Goal: Check status: Check status

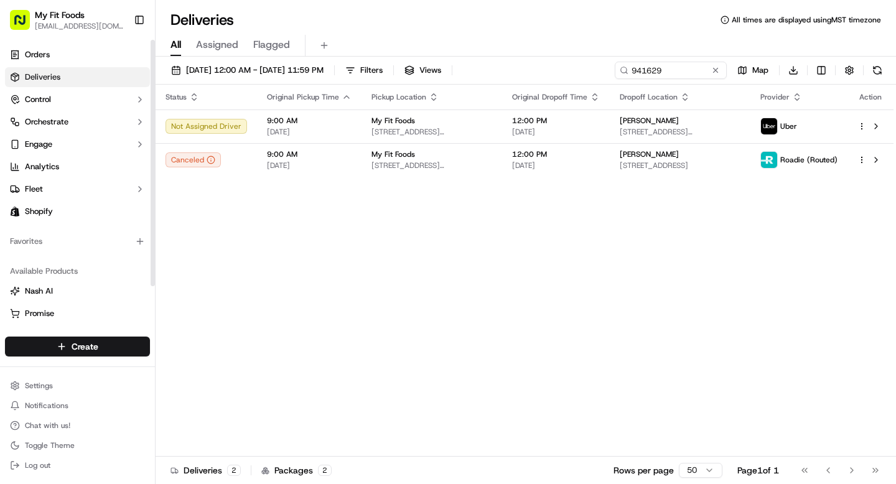
click at [73, 72] on link "Deliveries" at bounding box center [77, 77] width 145 height 20
click at [660, 57] on div "[DATE] 12:00 AM - [DATE] 11:59 PM Filters Views 941629 Map Download Status Orig…" at bounding box center [526, 272] width 741 height 430
click at [660, 69] on input "941629" at bounding box center [652, 70] width 149 height 17
click at [659, 69] on input "941629" at bounding box center [652, 70] width 149 height 17
click at [658, 69] on input "941629" at bounding box center [652, 70] width 149 height 17
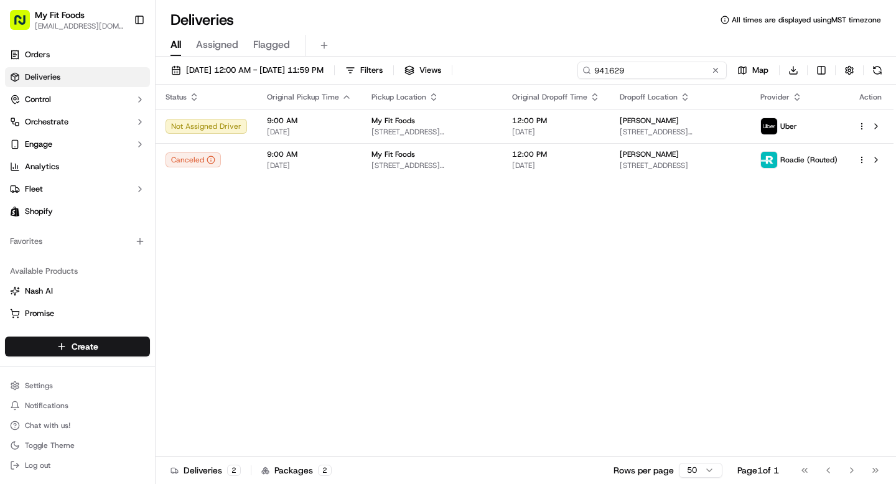
paste input "703"
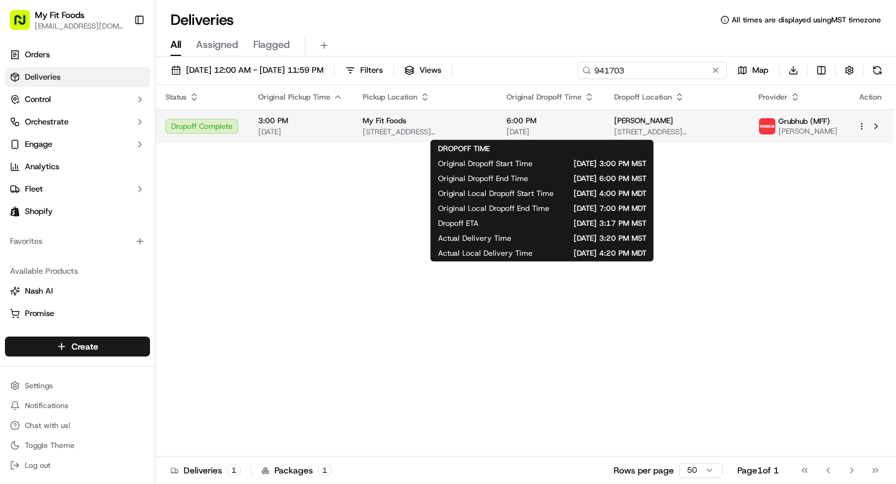
type input "941703"
click at [575, 118] on span "6:00 PM" at bounding box center [551, 121] width 88 height 10
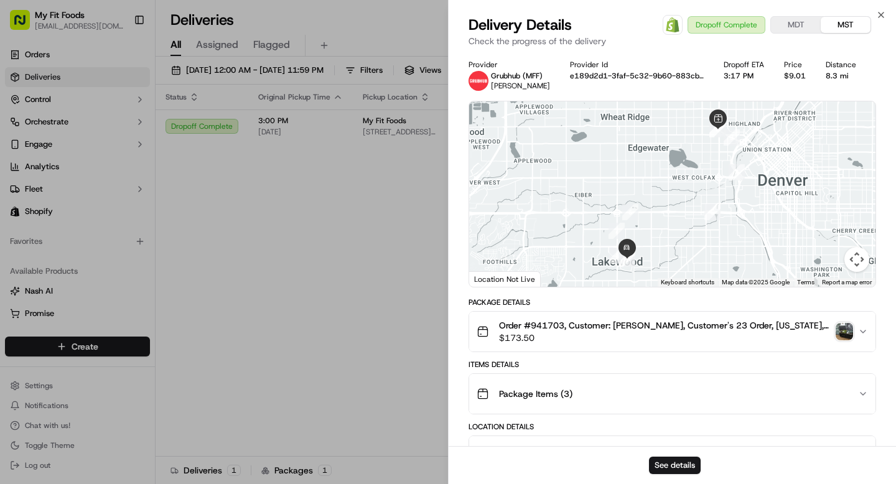
click at [845, 322] on div "Order #941703, Customer: [PERSON_NAME], Customer's 23 Order, [US_STATE], Day: […" at bounding box center [668, 331] width 382 height 25
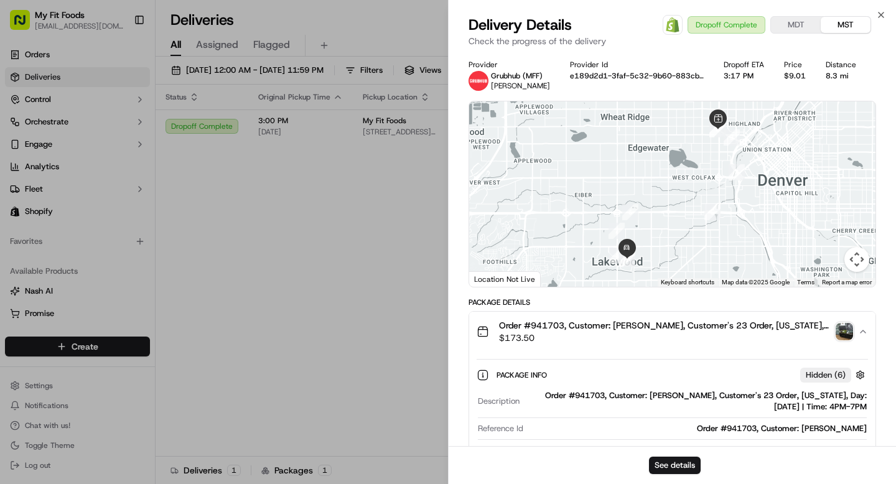
click at [863, 332] on icon "button" at bounding box center [863, 332] width 10 height 10
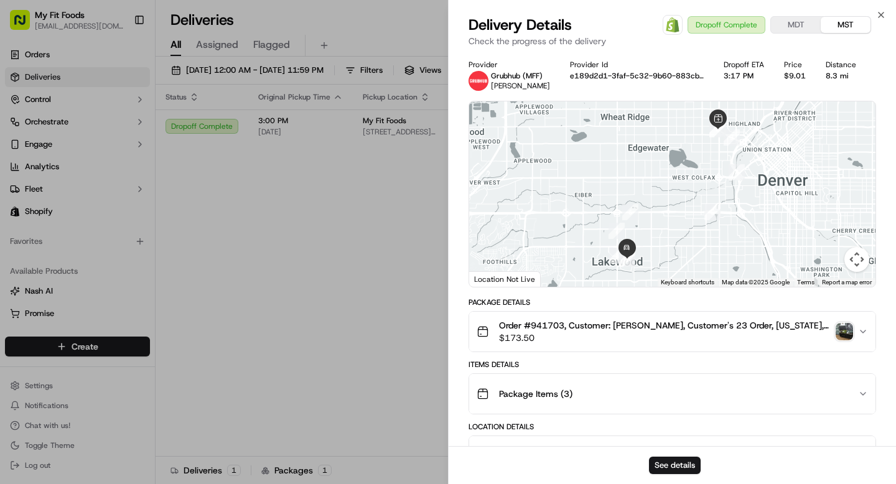
click at [847, 329] on img "button" at bounding box center [844, 331] width 17 height 17
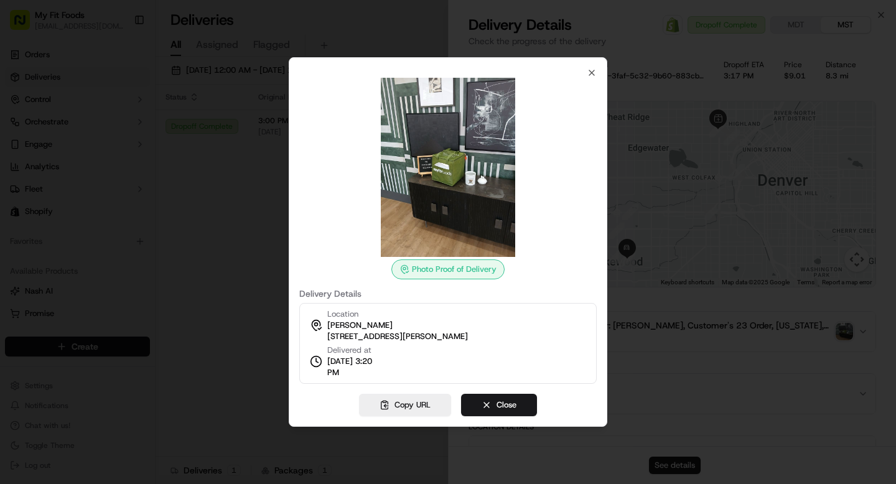
click at [420, 172] on img at bounding box center [448, 167] width 179 height 179
